Goal: Information Seeking & Learning: Learn about a topic

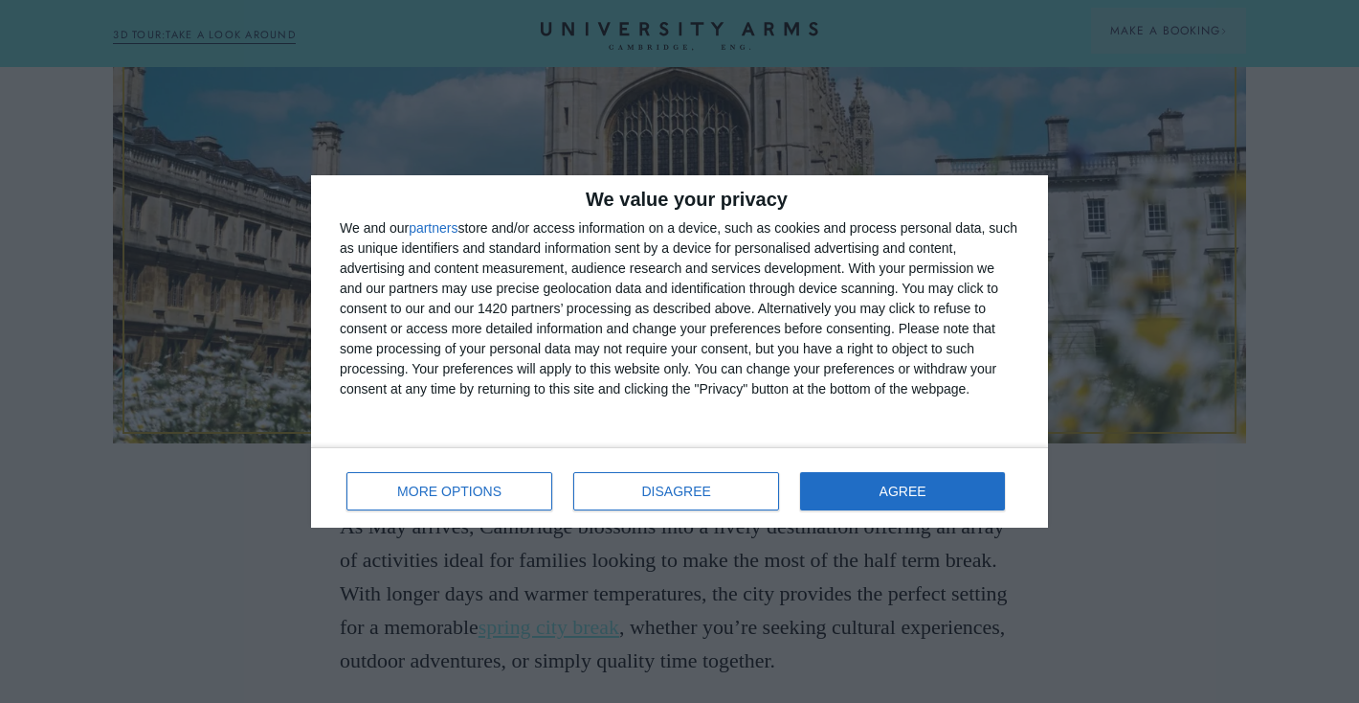
scroll to position [716, 0]
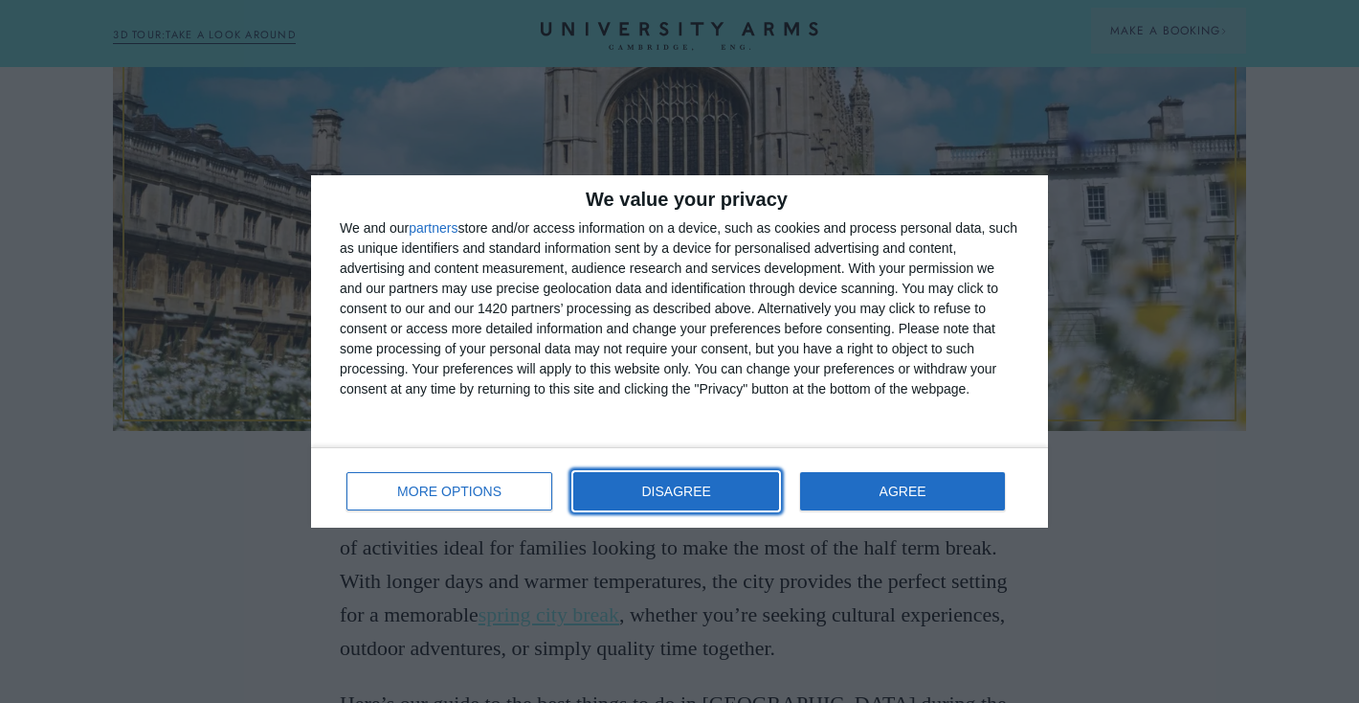
click at [741, 492] on button "DISAGREE" at bounding box center [676, 491] width 206 height 38
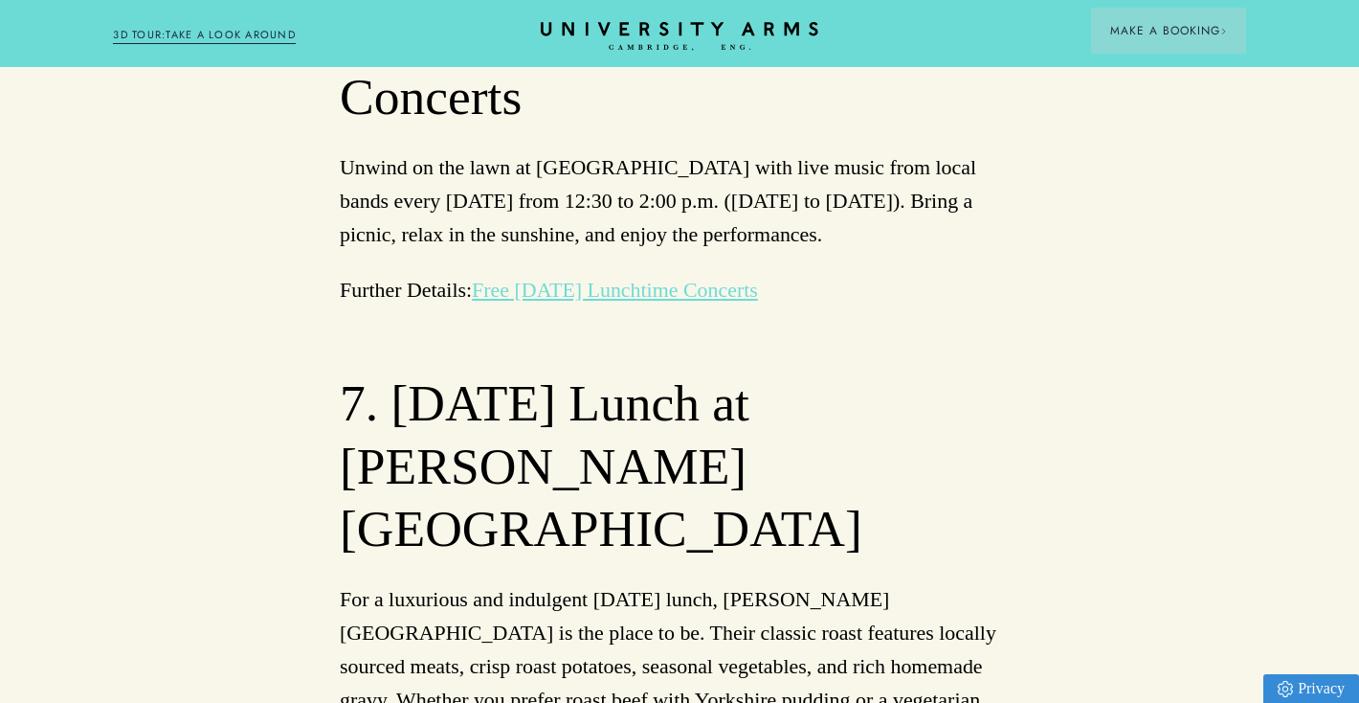
scroll to position [3644, 0]
click at [597, 22] on icon "CAMBRIDGE’S LEADING LUXURY HOTEL SINCE [DATE]" at bounding box center [679, 36] width 269 height 29
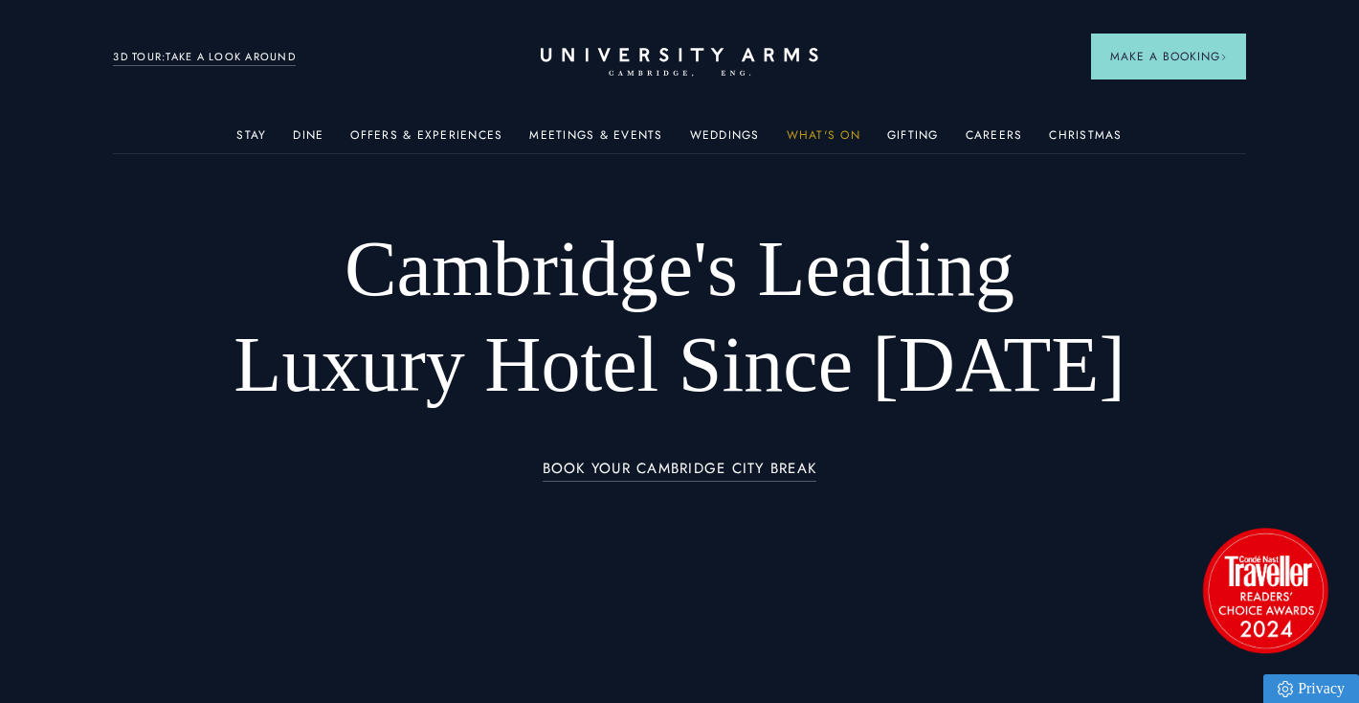
click at [808, 132] on link "What's On" at bounding box center [824, 140] width 74 height 25
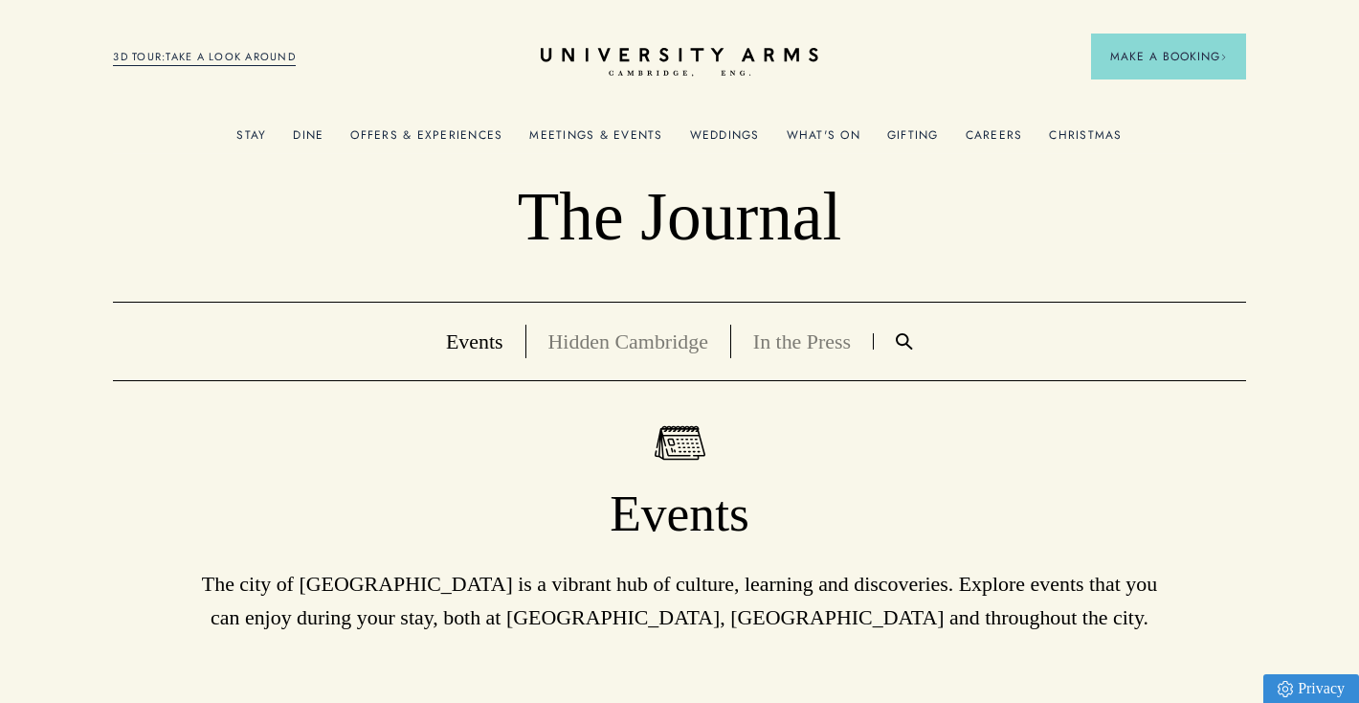
click at [643, 342] on link "Hidden Cambridge" at bounding box center [628, 341] width 160 height 24
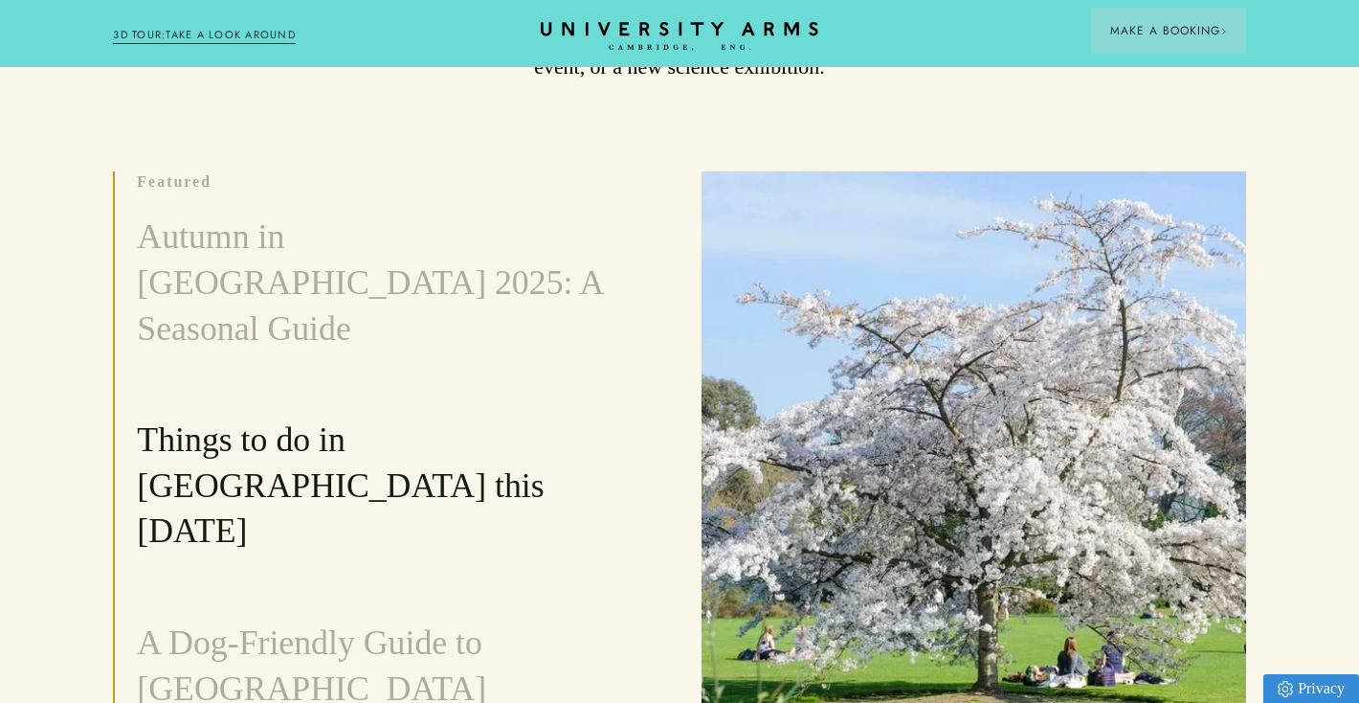
scroll to position [607, 0]
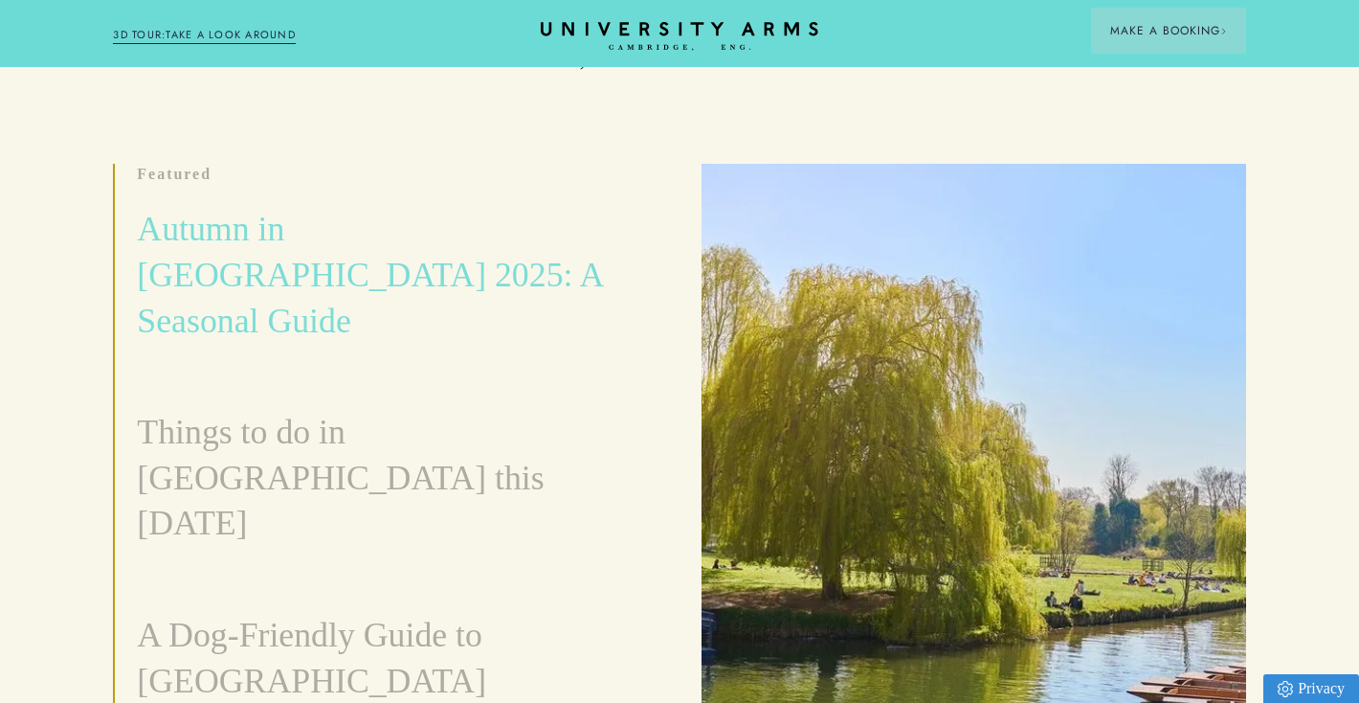
click at [469, 243] on h3 "Autumn in [GEOGRAPHIC_DATA] 2025: A Seasonal Guide" at bounding box center [386, 275] width 499 height 137
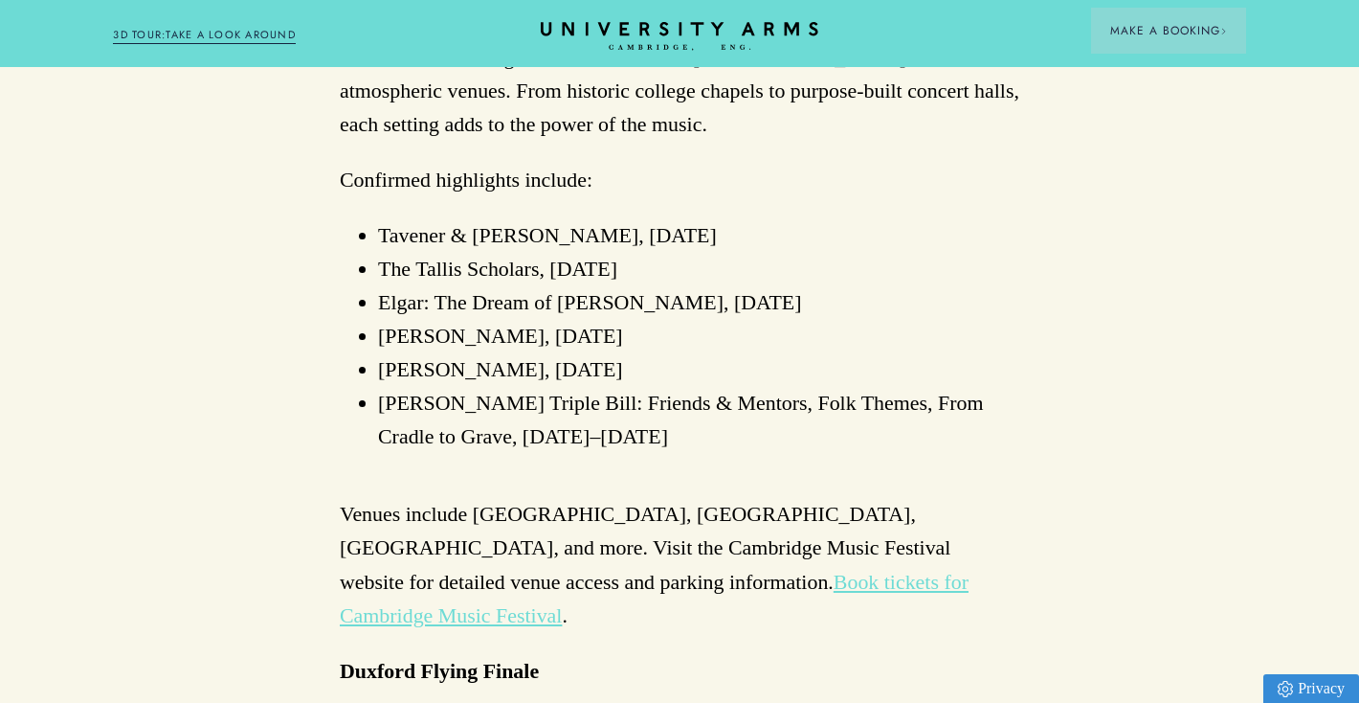
scroll to position [2241, 0]
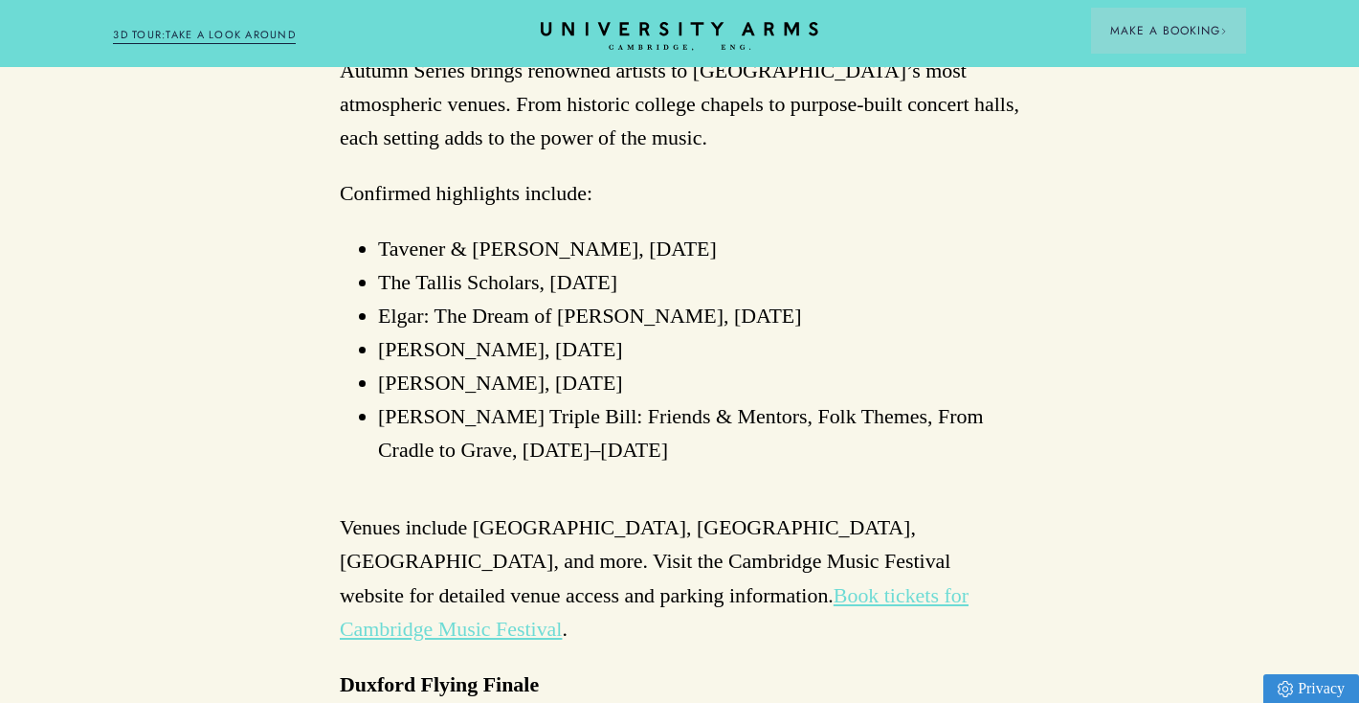
click at [782, 583] on link "Book tickets for Cambridge Music Festival" at bounding box center [654, 611] width 629 height 57
